Goal: Task Accomplishment & Management: Use online tool/utility

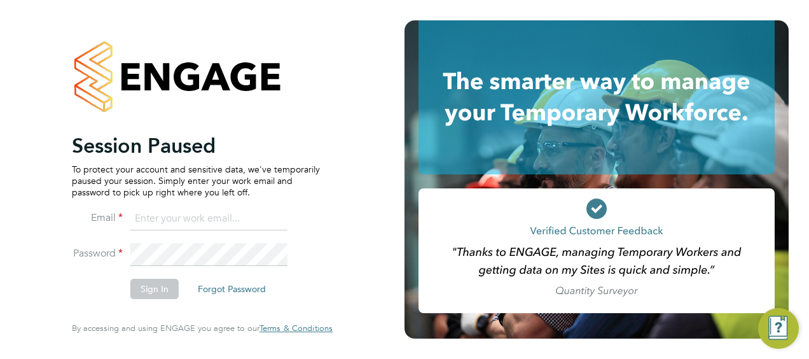
type input "victor.gheti@vistry.co.uk"
drag, startPoint x: 146, startPoint y: 280, endPoint x: 151, endPoint y: 286, distance: 7.8
click at [148, 280] on button "Sign In" at bounding box center [154, 289] width 48 height 20
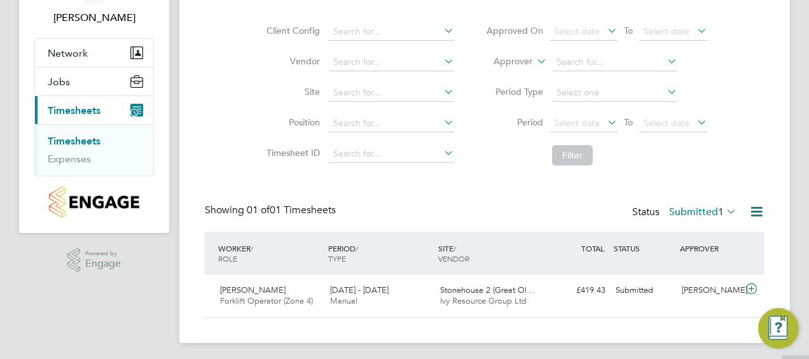
scroll to position [88, 0]
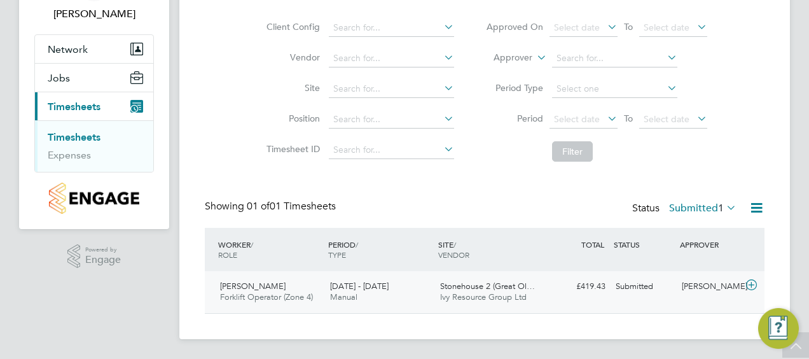
click at [621, 296] on div "Submitted" at bounding box center [644, 286] width 66 height 21
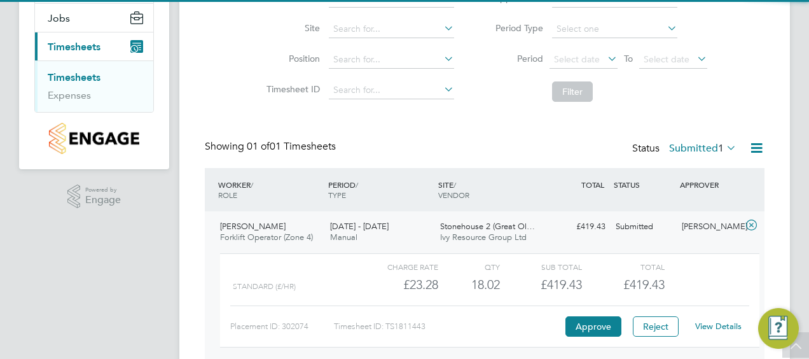
scroll to position [204, 0]
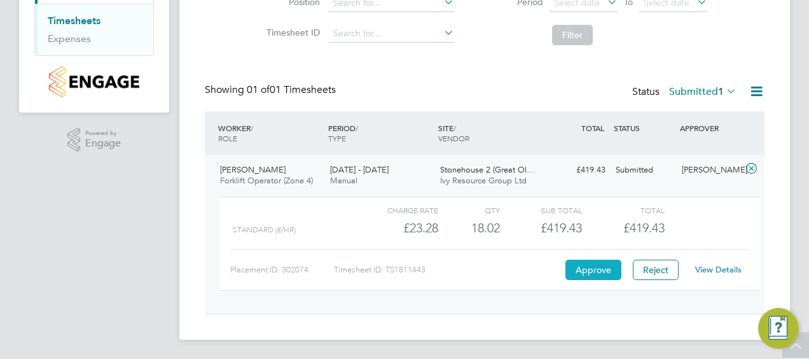
click at [599, 271] on button "Approve" at bounding box center [593, 270] width 56 height 20
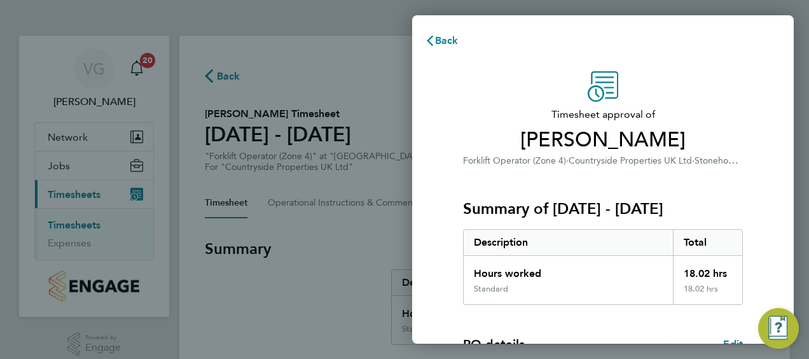
click at [476, 188] on div "Summary of 25 - 31 Aug 2025 Description Total Hours worked 18.02 hrs Standard 1…" at bounding box center [603, 236] width 280 height 137
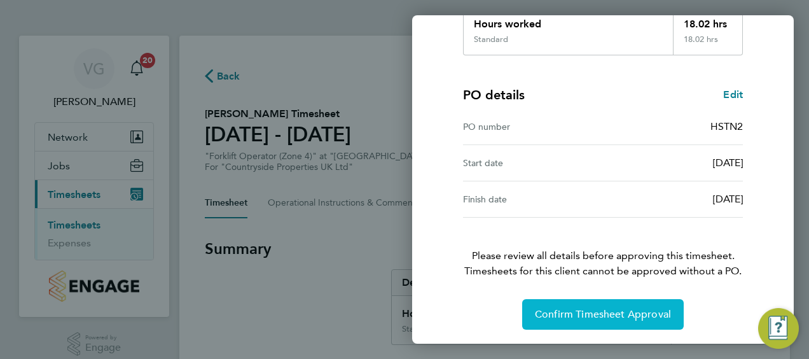
click at [613, 308] on span "Confirm Timesheet Approval" at bounding box center [603, 314] width 136 height 13
